Goal: Information Seeking & Learning: Understand process/instructions

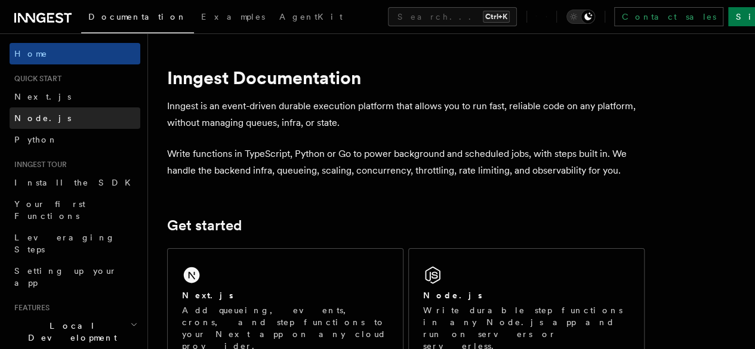
click at [70, 125] on link "Node.js" at bounding box center [75, 117] width 131 height 21
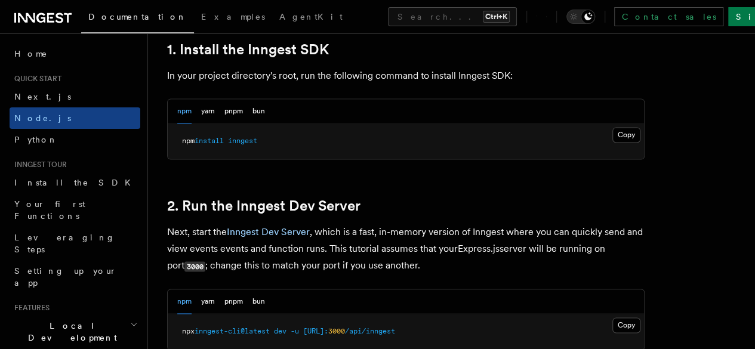
scroll to position [781, 0]
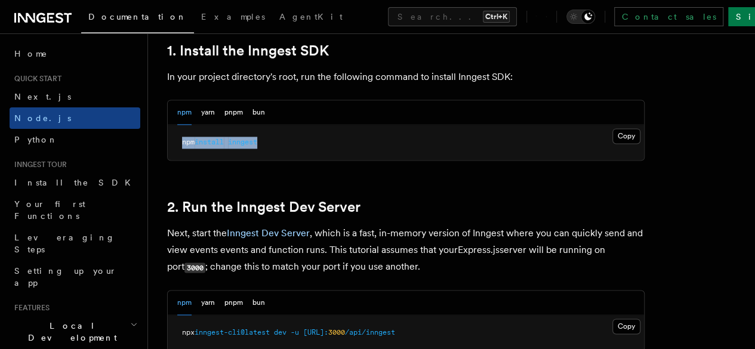
drag, startPoint x: 281, startPoint y: 162, endPoint x: 167, endPoint y: 157, distance: 114.0
click at [167, 157] on div "npm yarn pnpm bun Copy Copied npm install inngest" at bounding box center [405, 130] width 477 height 61
copy span "npm install inngest"
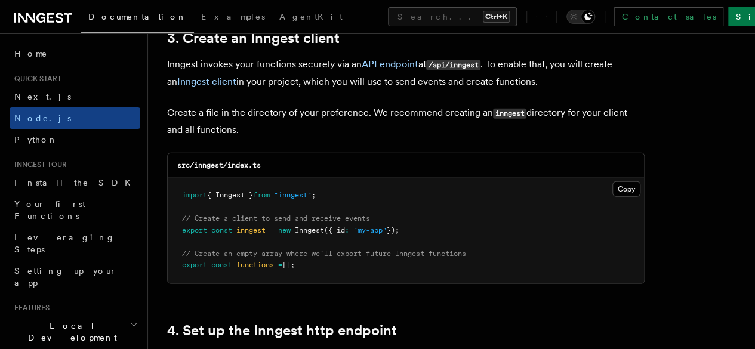
scroll to position [1539, 0]
drag, startPoint x: 333, startPoint y: 187, endPoint x: 159, endPoint y: 183, distance: 174.2
copy span "import { Inngest } from "inngest" ;"
drag, startPoint x: 414, startPoint y: 218, endPoint x: 156, endPoint y: 222, distance: 257.7
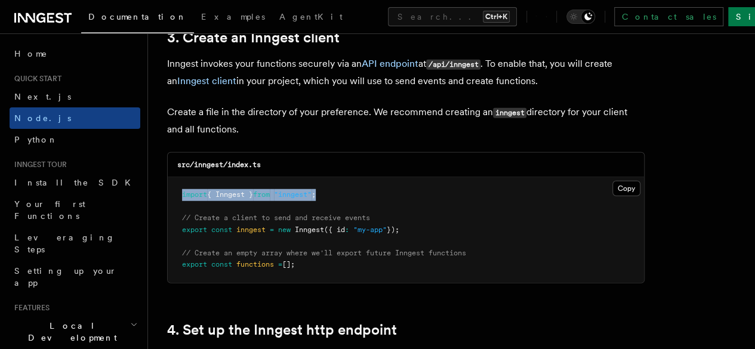
copy span "export const inngest = new Inngest ({ id : "my-app" });"
click at [415, 215] on pre "import { Inngest } from "inngest" ; // Create a client to send and receive even…" at bounding box center [406, 230] width 476 height 106
drag, startPoint x: 415, startPoint y: 215, endPoint x: 161, endPoint y: 211, distance: 253.5
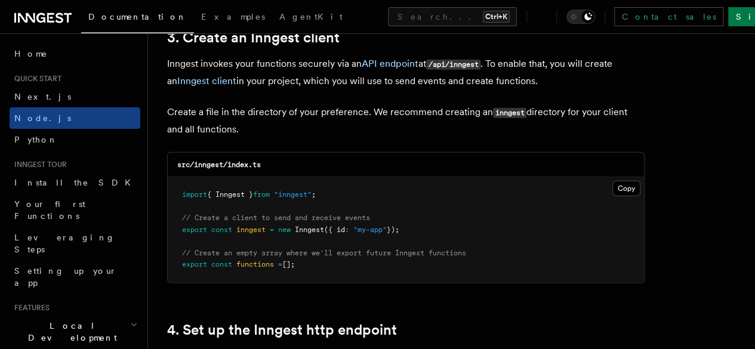
copy code "// Create a client to send and receive events export const inngest = new Innges…"
drag, startPoint x: 342, startPoint y: 259, endPoint x: 158, endPoint y: 239, distance: 184.9
copy code "// Create an empty array where we'll export future Inngest functions export con…"
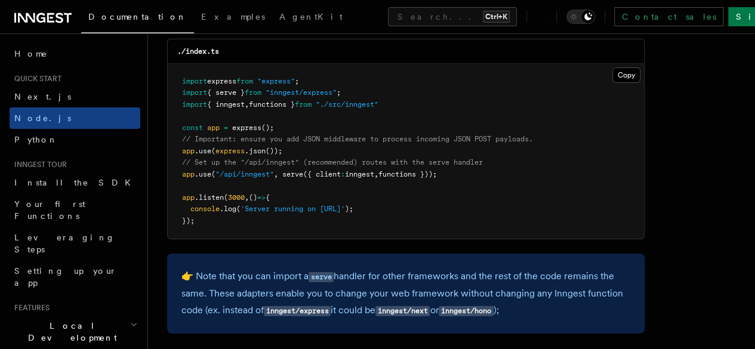
scroll to position [1922, 0]
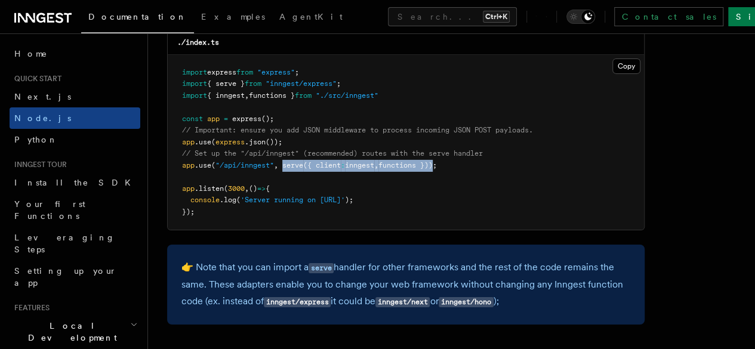
drag, startPoint x: 286, startPoint y: 156, endPoint x: 443, endPoint y: 155, distance: 156.9
click at [437, 161] on span "app .use ( "/api/inngest" , serve ({ client : inngest , functions }));" at bounding box center [309, 165] width 255 height 8
copy span "serve ({ client : inngest , functions })"
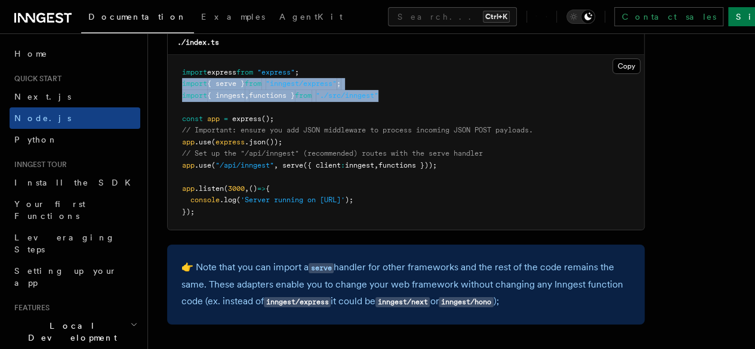
drag, startPoint x: 401, startPoint y: 82, endPoint x: 174, endPoint y: 73, distance: 226.9
click at [174, 73] on pre "import express from "express" ; import { serve } from "inngest/express" ; impor…" at bounding box center [406, 142] width 476 height 175
copy code "import { serve } from "inngest/express" ; import { inngest , functions } from "…"
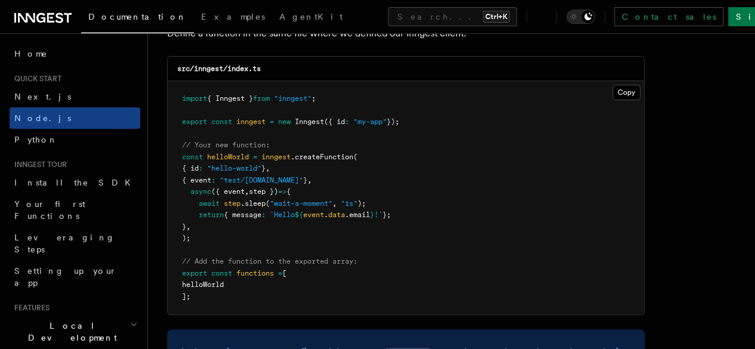
scroll to position [2403, 0]
